Goal: Navigation & Orientation: Find specific page/section

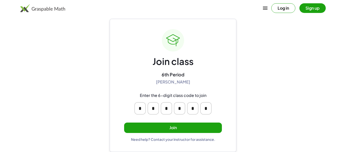
scroll to position [9, 0]
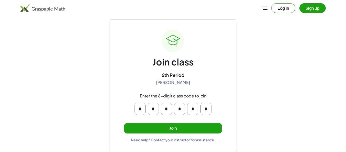
click at [187, 127] on button "Join" at bounding box center [173, 128] width 98 height 10
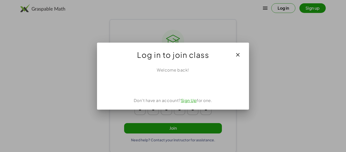
scroll to position [0, 0]
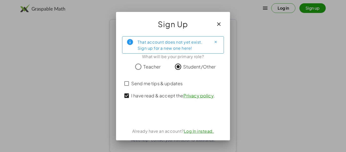
click at [201, 96] on link "Privacy policy" at bounding box center [198, 95] width 30 height 6
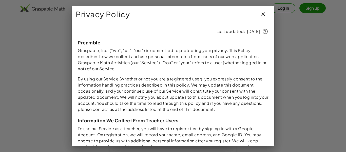
click at [262, 16] on icon "button" at bounding box center [263, 14] width 6 height 6
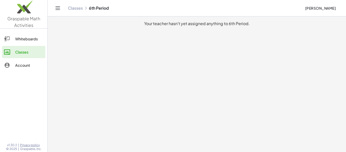
click at [41, 36] on div "Whiteboards" at bounding box center [29, 39] width 28 height 6
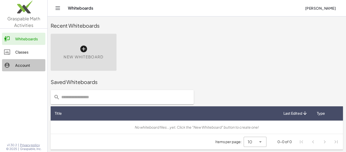
scroll to position [3, 0]
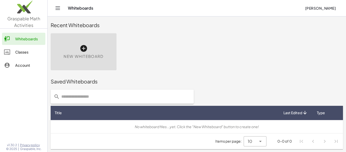
click at [30, 69] on link "Account" at bounding box center [23, 65] width 43 height 12
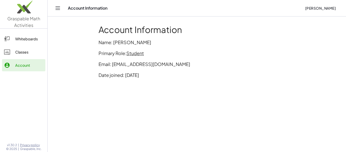
drag, startPoint x: 153, startPoint y: 70, endPoint x: 159, endPoint y: 74, distance: 7.2
click at [159, 74] on div "Account Information Name: [PERSON_NAME] Primary Role: Student Email: [EMAIL_ADD…" at bounding box center [196, 54] width 202 height 64
click at [36, 34] on link "Whiteboards" at bounding box center [23, 39] width 43 height 12
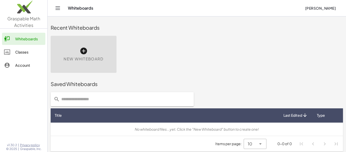
click at [35, 66] on div "Account" at bounding box center [29, 65] width 28 height 6
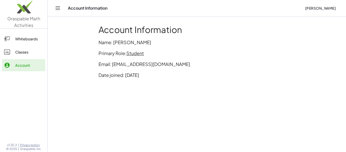
click at [134, 44] on p "Name: [PERSON_NAME]" at bounding box center [196, 42] width 196 height 7
click at [35, 42] on link "Whiteboards" at bounding box center [23, 39] width 43 height 12
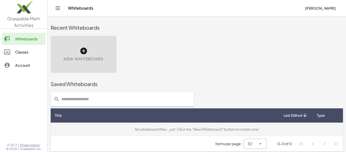
scroll to position [3, 0]
